Goal: Obtain resource: Obtain resource

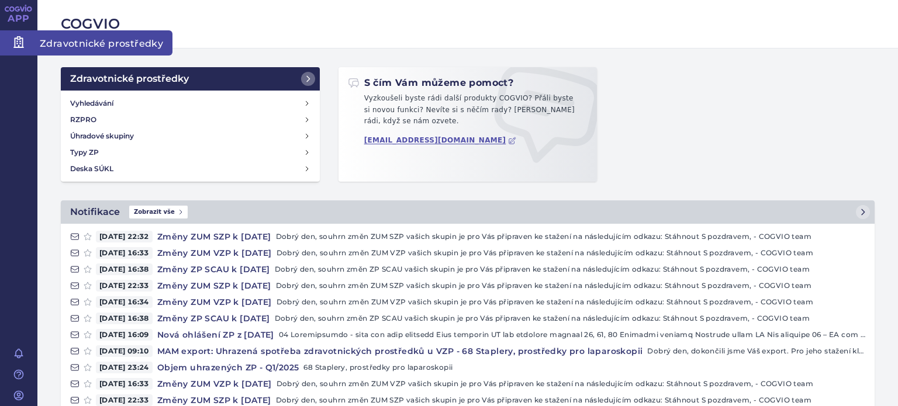
click at [86, 49] on span "Zdravotnické prostředky" at bounding box center [104, 42] width 135 height 25
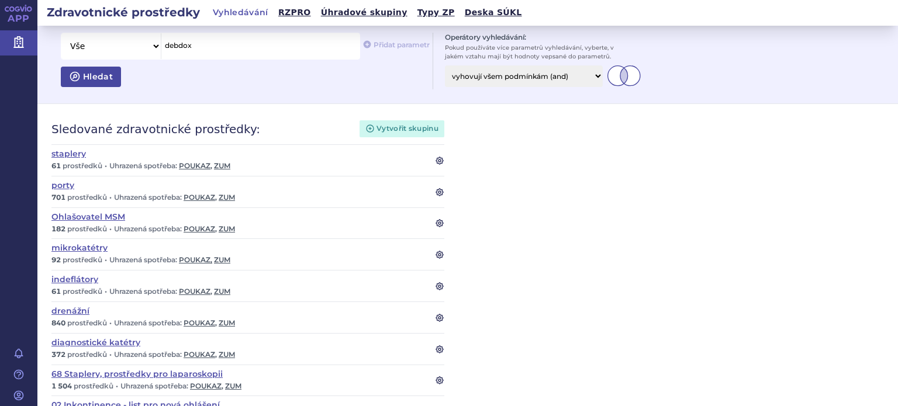
click at [72, 76] on icon "submit" at bounding box center [75, 77] width 12 height 12
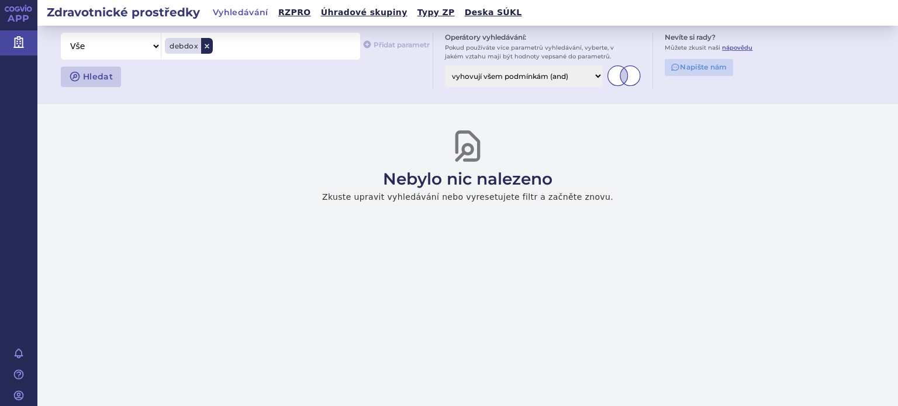
click at [207, 49] on icon at bounding box center [206, 46] width 7 height 7
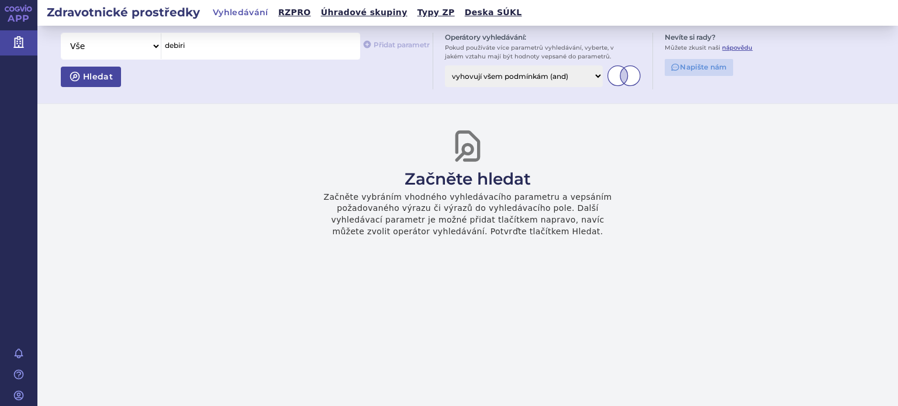
click at [76, 74] on icon "submit" at bounding box center [75, 77] width 12 height 12
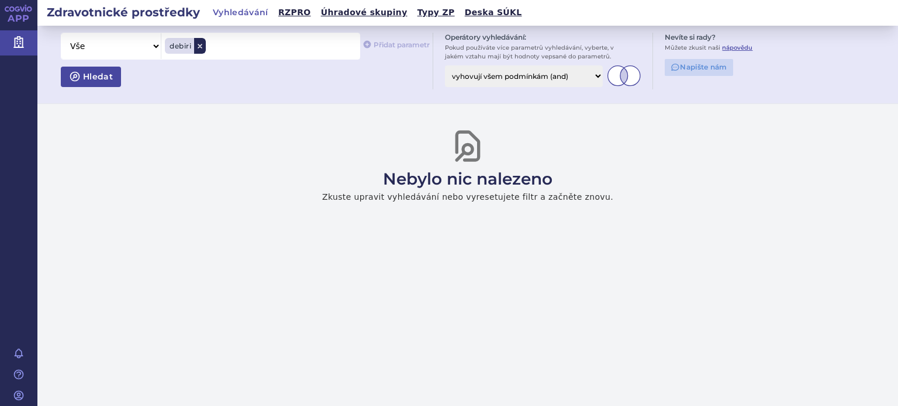
click at [198, 48] on icon at bounding box center [199, 46] width 7 height 7
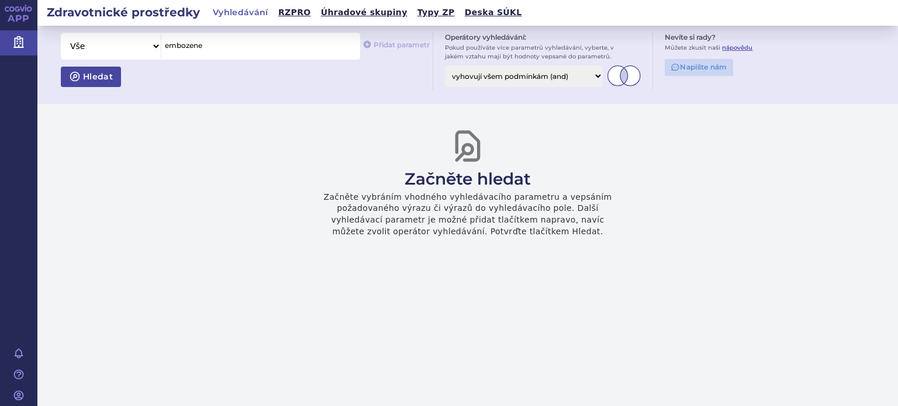
click at [84, 82] on span "Hledat" at bounding box center [97, 76] width 32 height 11
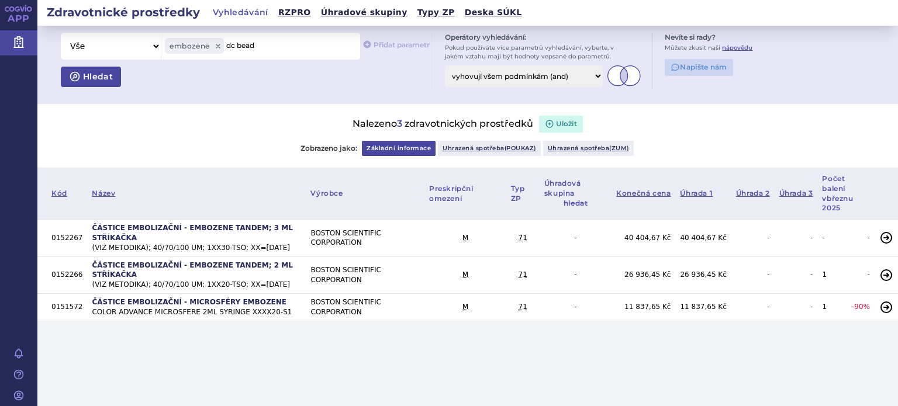
click at [88, 77] on span "Hledat" at bounding box center [97, 76] width 32 height 11
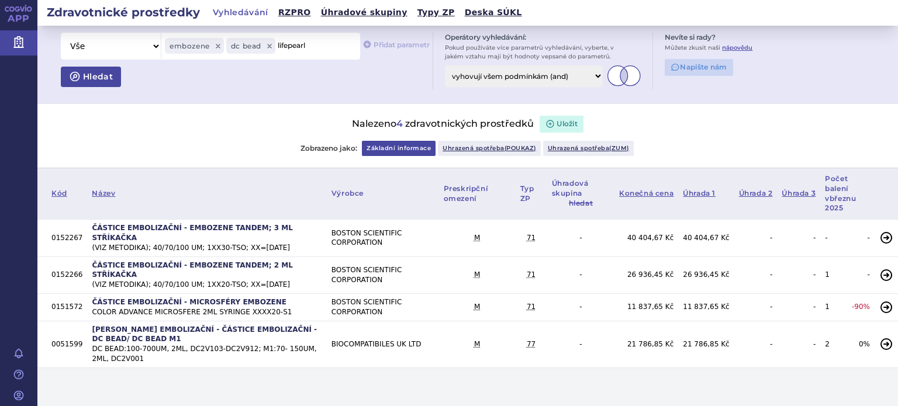
click at [89, 79] on span "Hledat" at bounding box center [97, 76] width 32 height 11
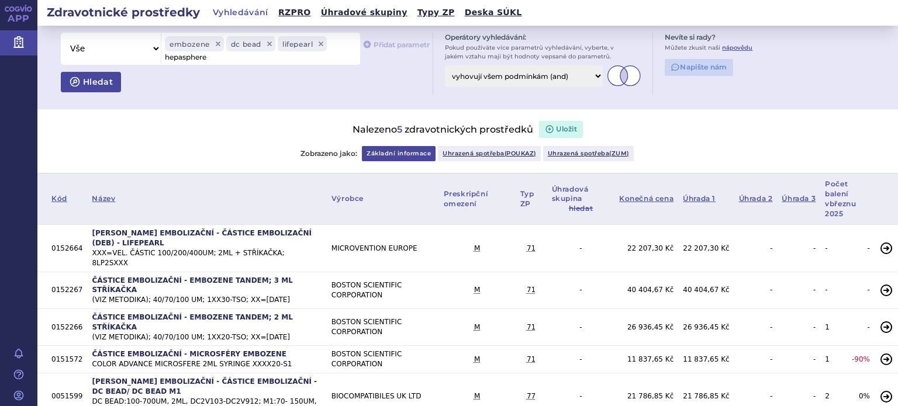
click at [80, 82] on icon "submit" at bounding box center [75, 82] width 12 height 12
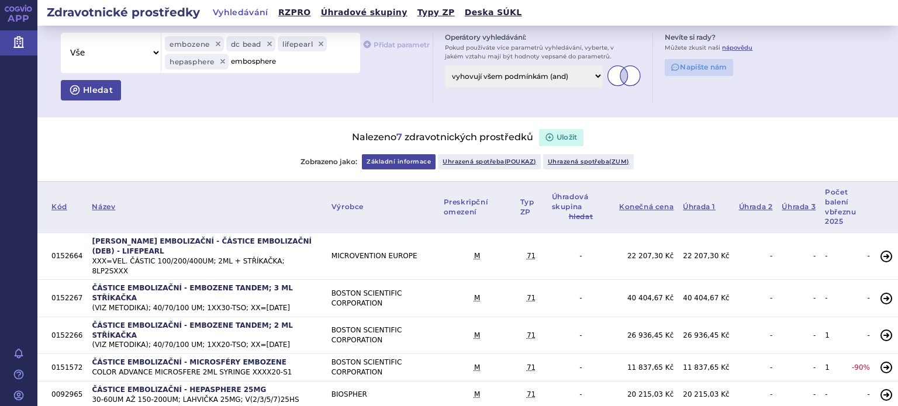
click at [84, 88] on span "Hledat" at bounding box center [97, 90] width 32 height 11
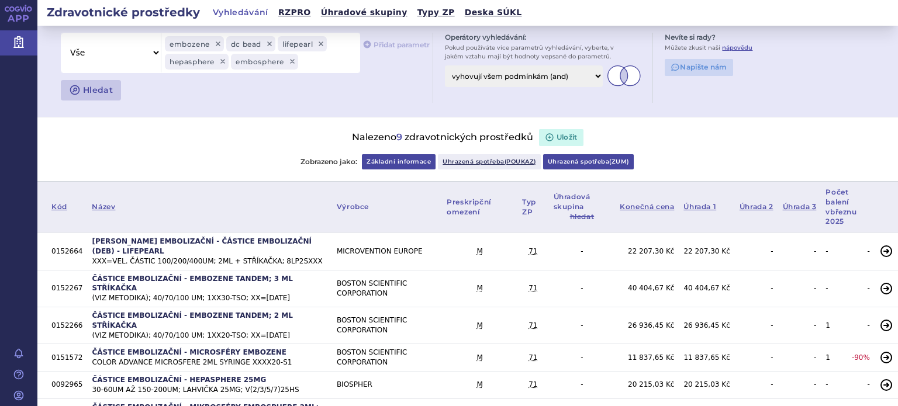
click at [573, 160] on link "Uhrazená spotřeba ( zum )" at bounding box center [588, 161] width 91 height 15
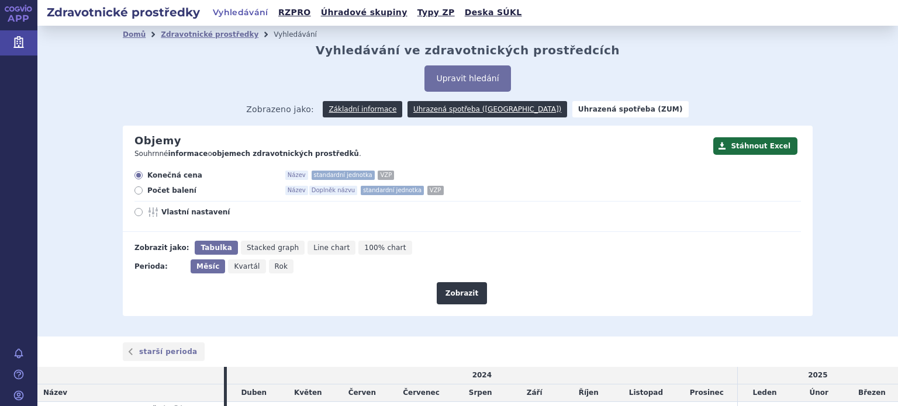
scroll to position [117, 0]
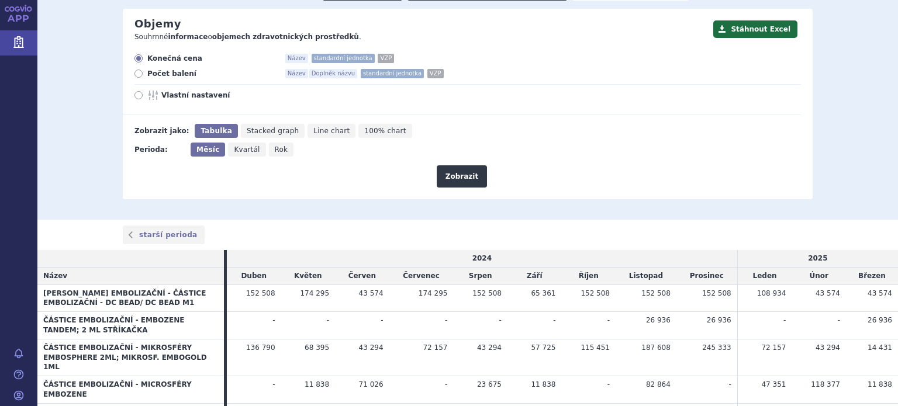
click at [134, 93] on icon at bounding box center [138, 95] width 8 height 8
click at [136, 93] on input "Vlastní nastavení" at bounding box center [140, 97] width 8 height 8
radio input "true"
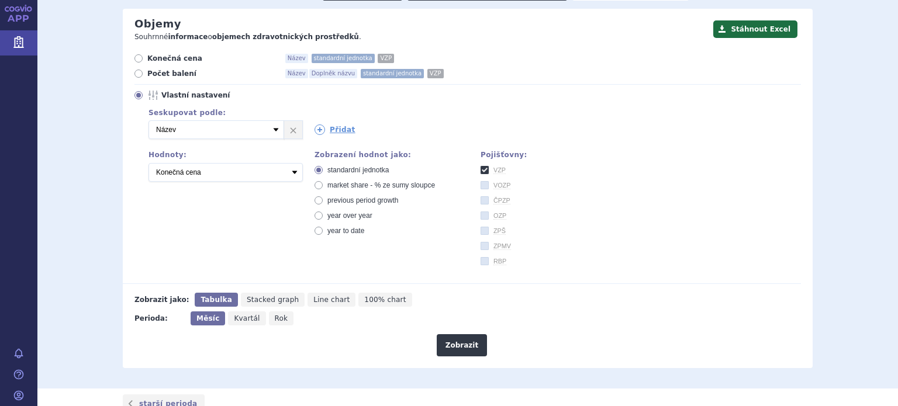
click at [134, 93] on icon at bounding box center [138, 95] width 8 height 8
click at [136, 93] on input "Vlastní nastavení" at bounding box center [140, 97] width 8 height 8
click at [236, 317] on span "Kvartál" at bounding box center [247, 318] width 26 height 8
click at [236, 317] on input "Kvartál" at bounding box center [232, 315] width 8 height 8
radio input "true"
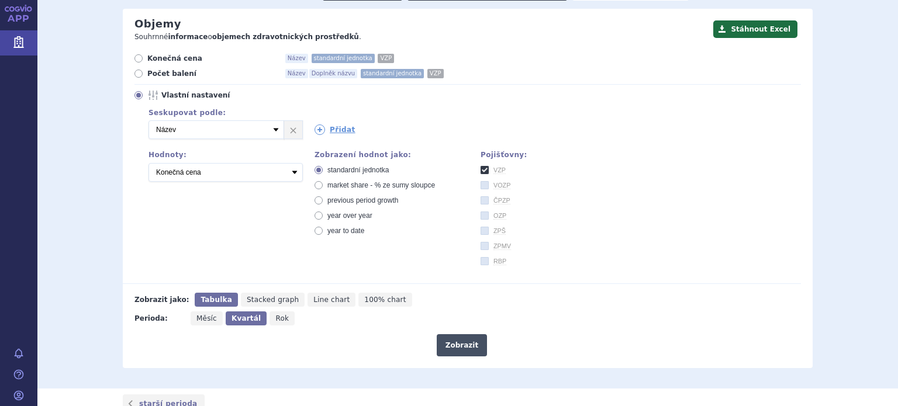
click at [454, 341] on button "Zobrazit" at bounding box center [462, 345] width 50 height 22
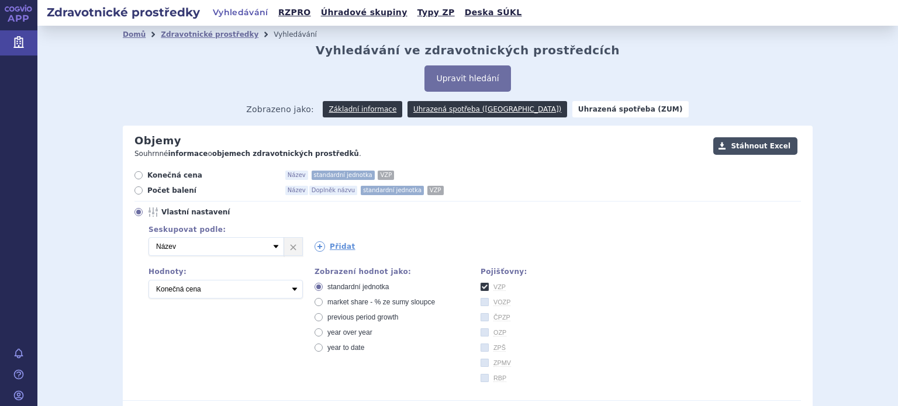
click at [753, 141] on button "Stáhnout Excel" at bounding box center [755, 146] width 84 height 18
